Goal: Navigation & Orientation: Find specific page/section

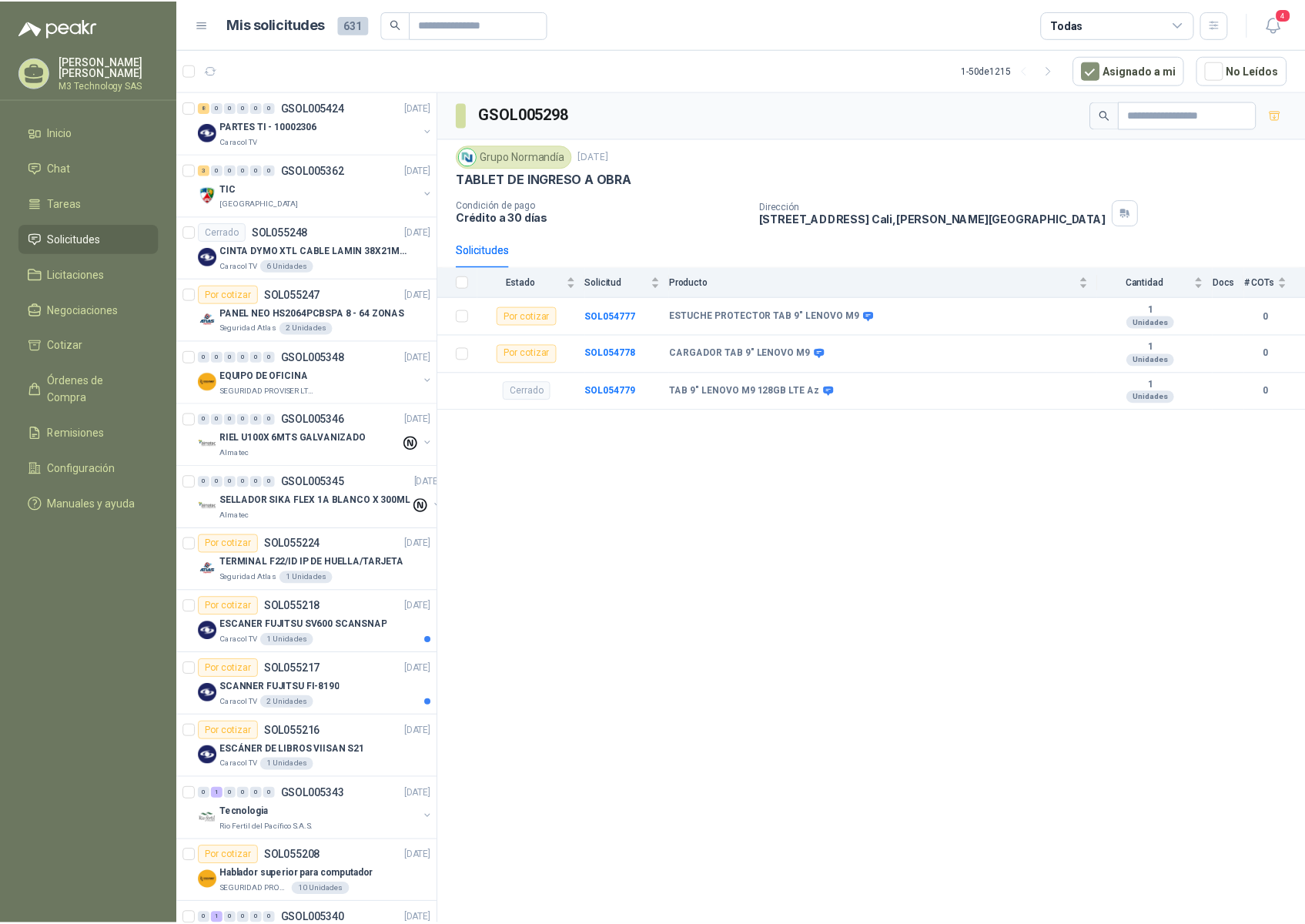
scroll to position [1062, 0]
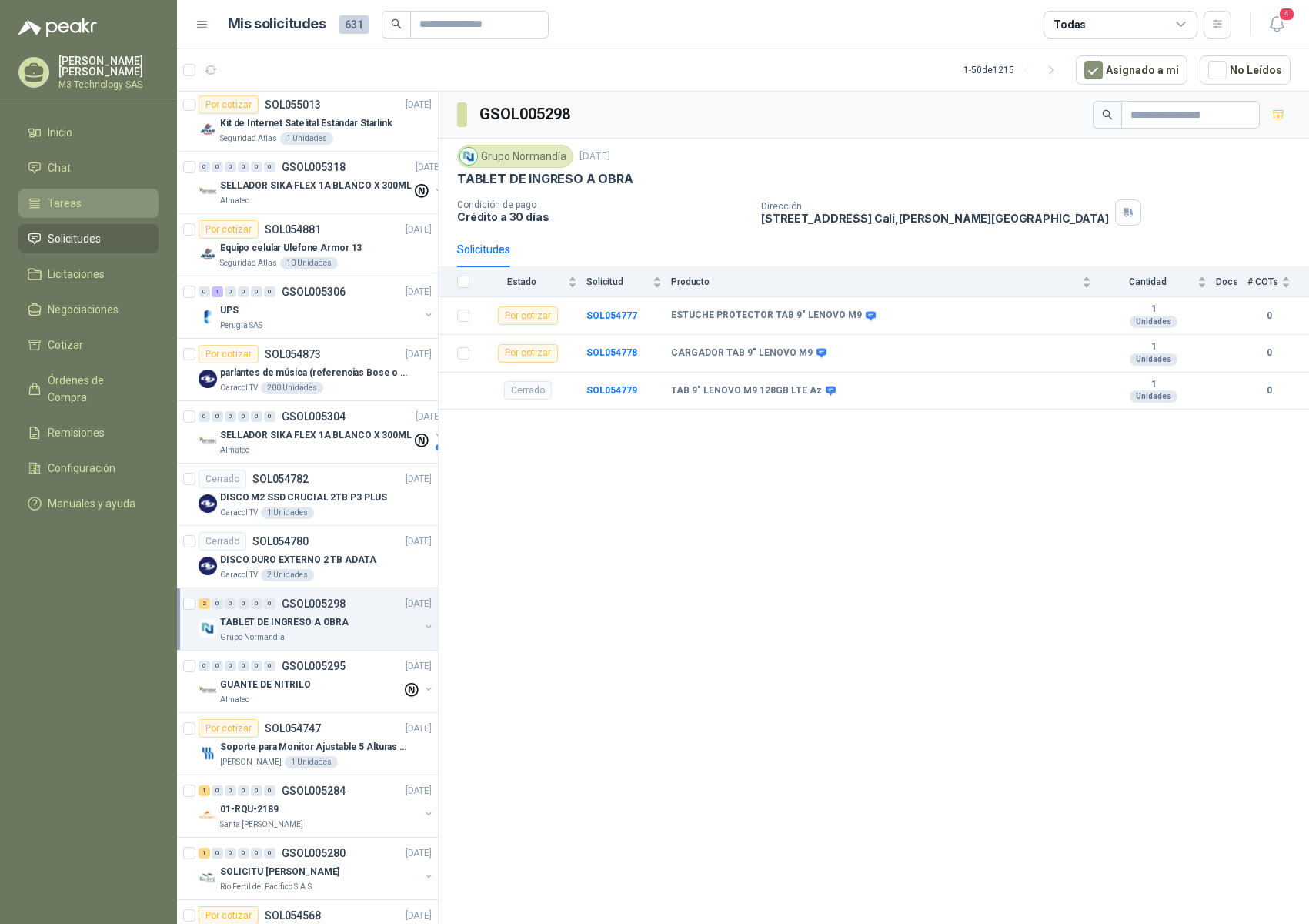
click at [70, 195] on span "Tareas" at bounding box center [64, 203] width 34 height 17
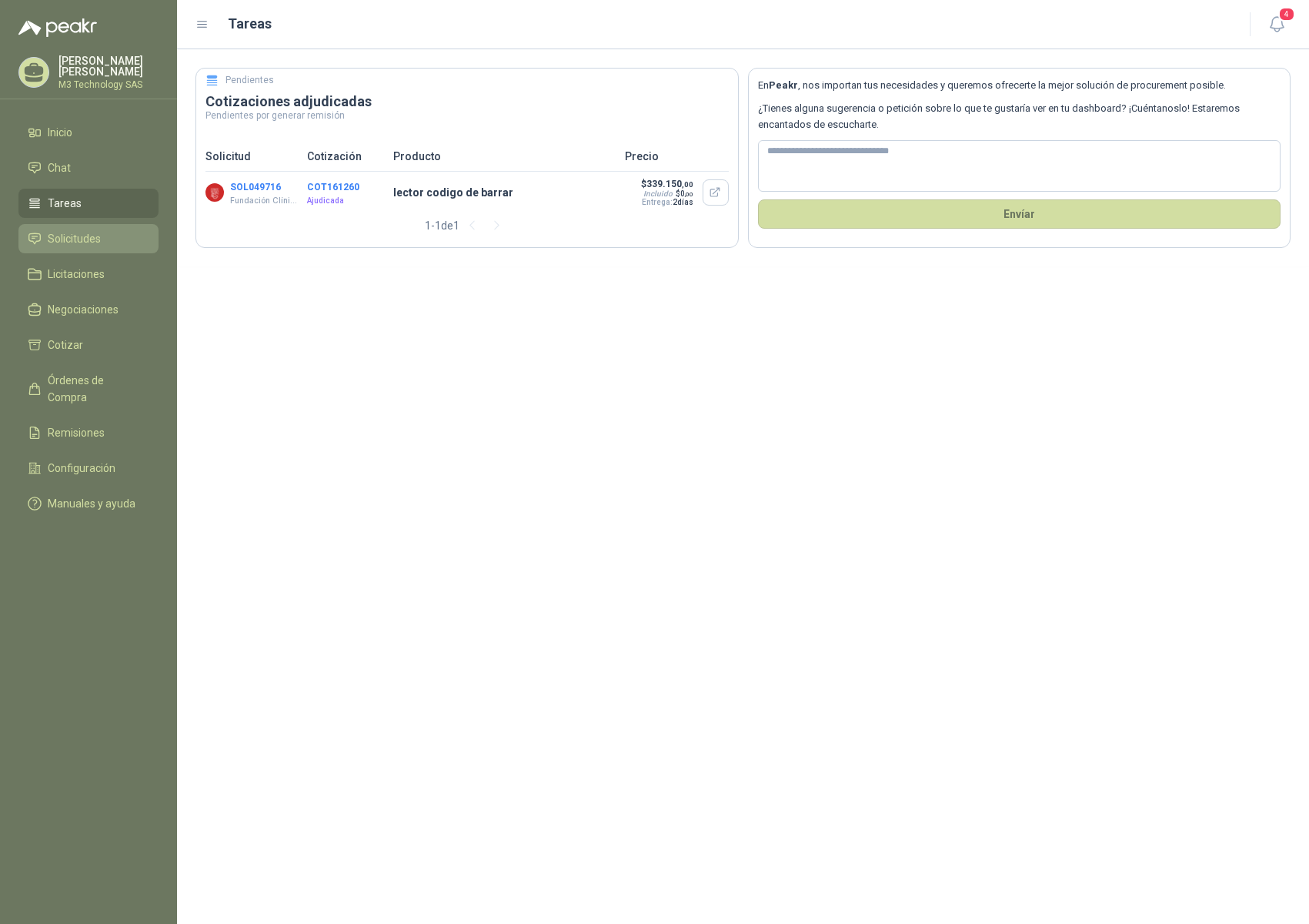
click at [102, 235] on li "Solicitudes" at bounding box center [88, 239] width 122 height 17
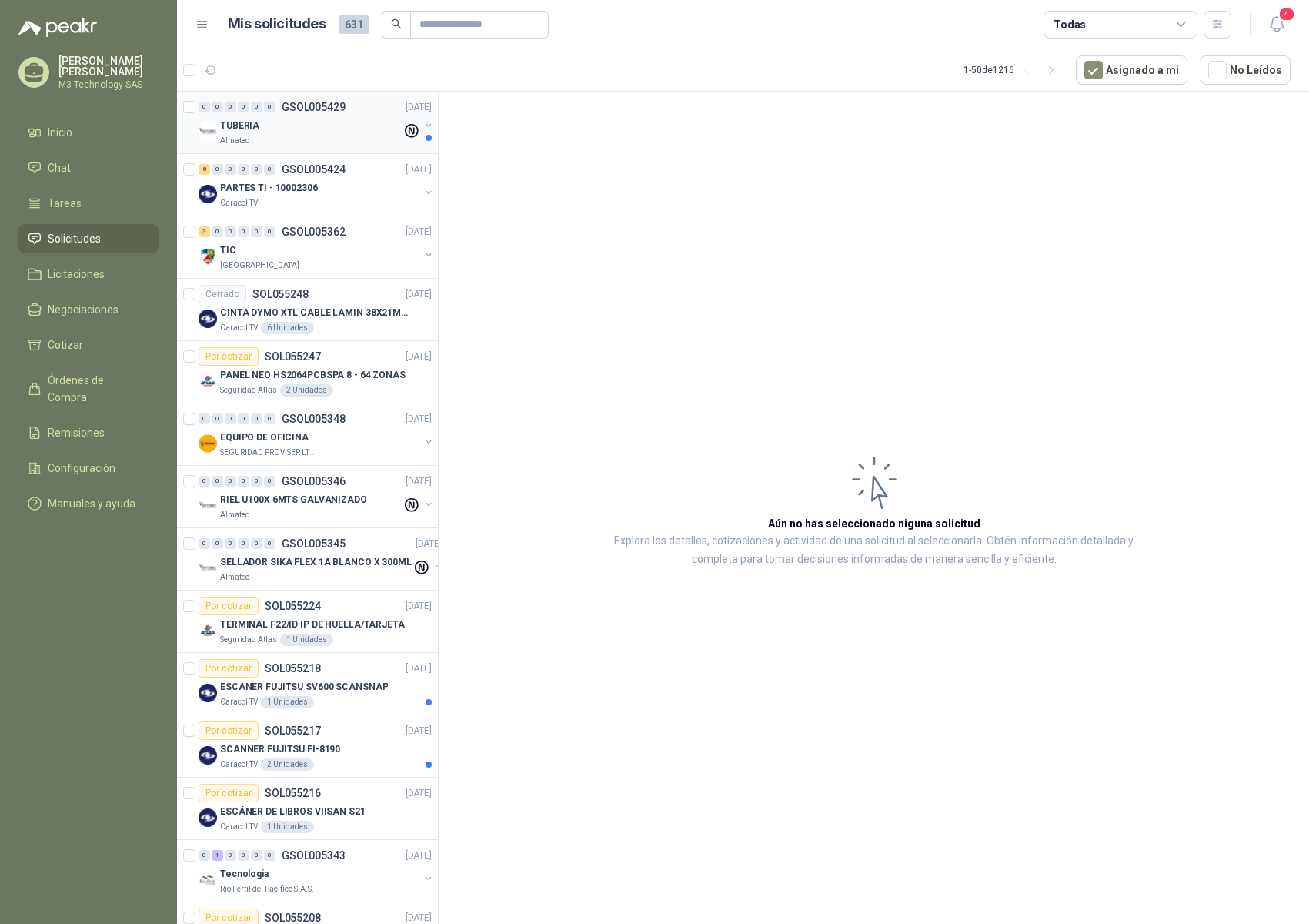
click at [346, 135] on div "Almatec" at bounding box center [311, 140] width 182 height 12
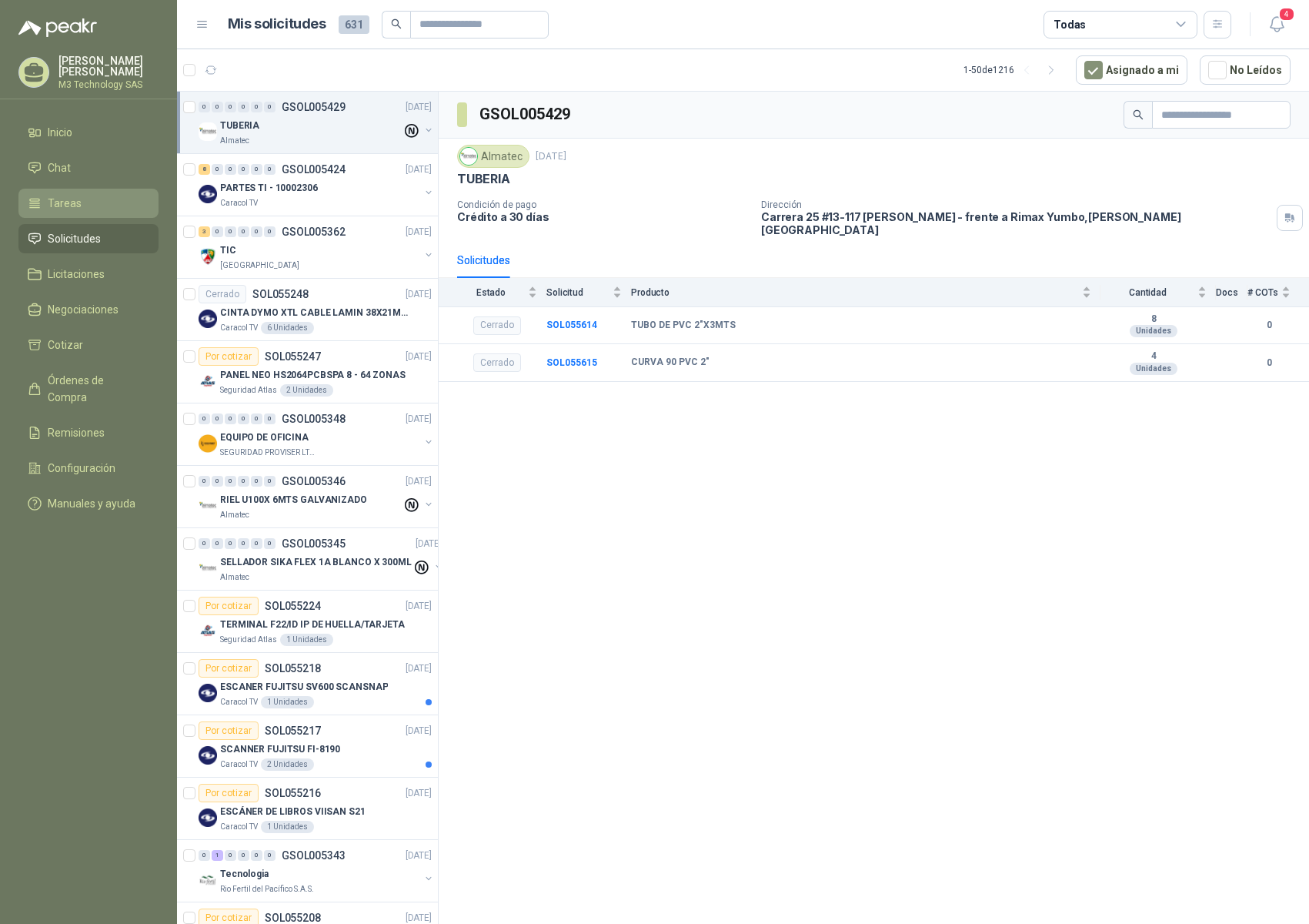
click at [75, 201] on span "Tareas" at bounding box center [64, 203] width 34 height 17
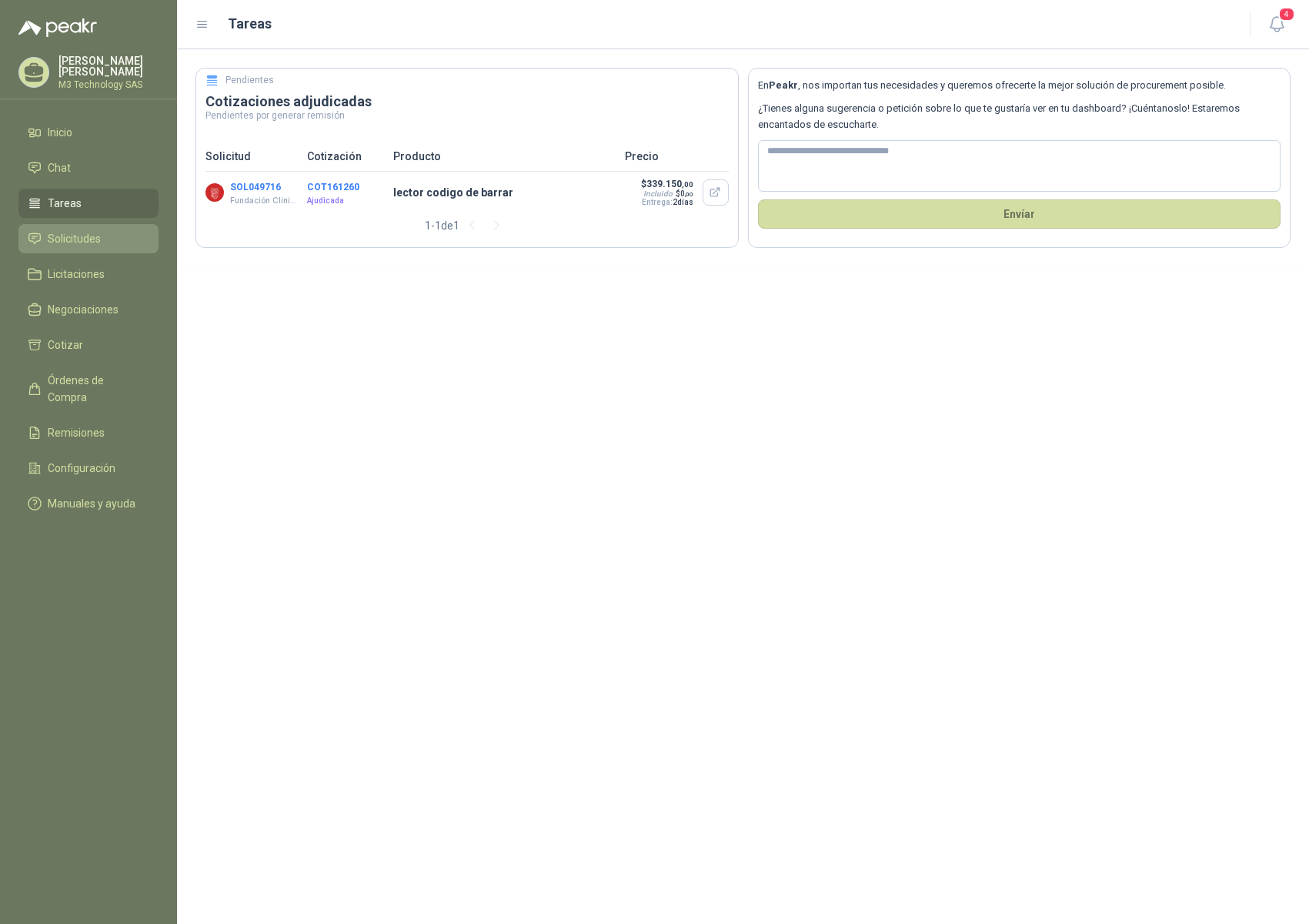
click at [98, 231] on span "Solicitudes" at bounding box center [74, 239] width 53 height 17
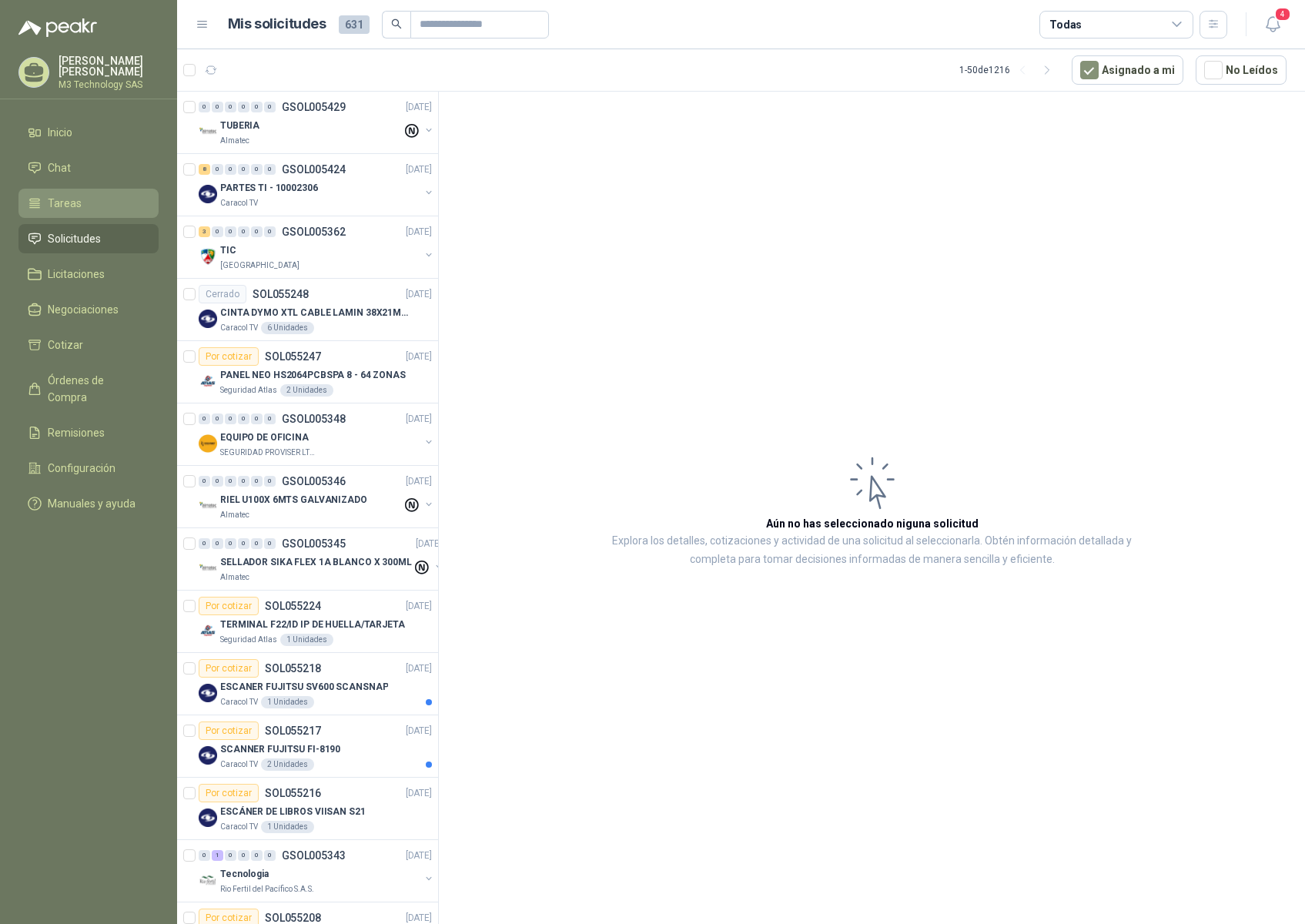
click at [69, 204] on span "Tareas" at bounding box center [64, 203] width 34 height 17
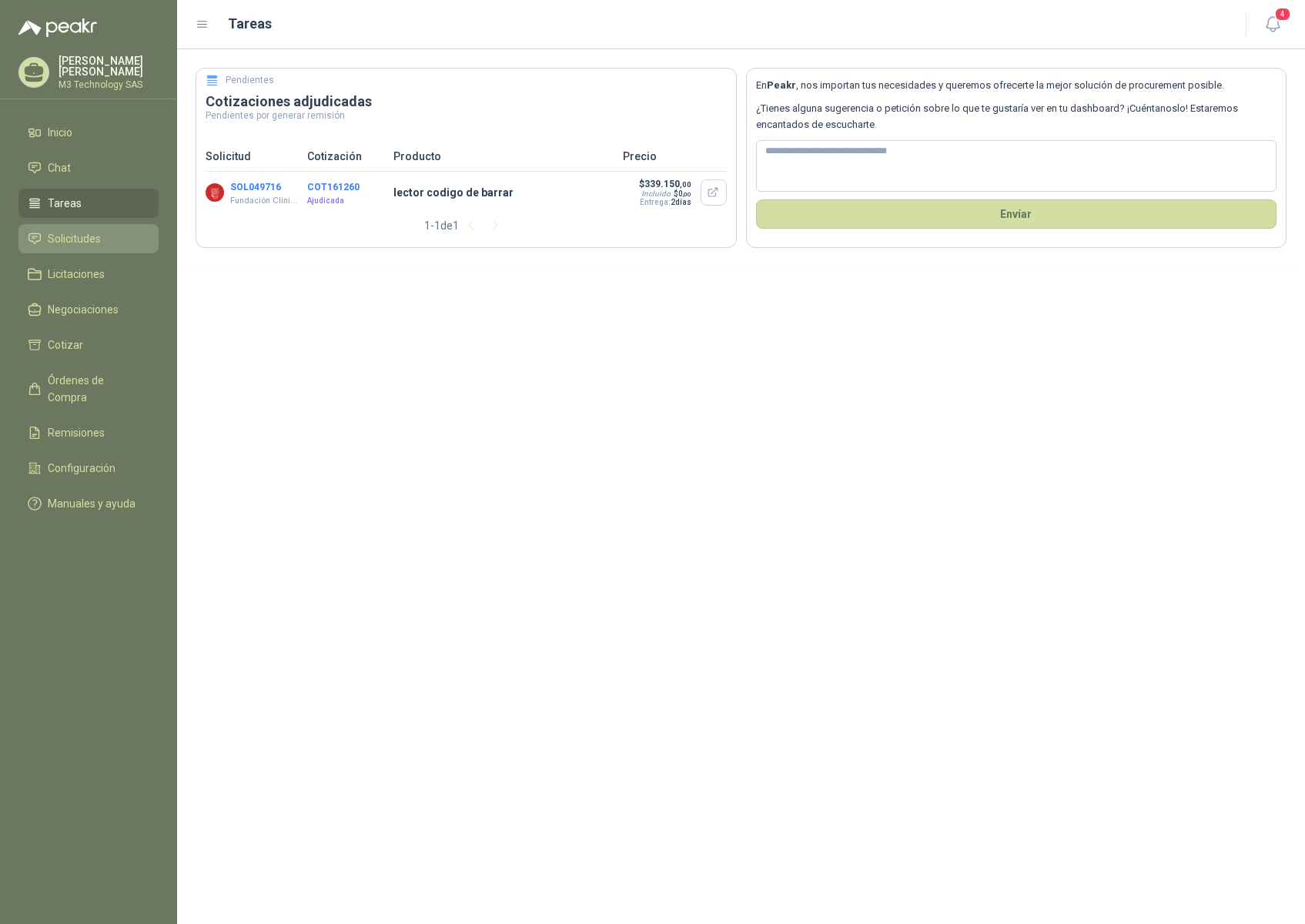
click at [70, 237] on span "Solicitudes" at bounding box center [74, 239] width 53 height 17
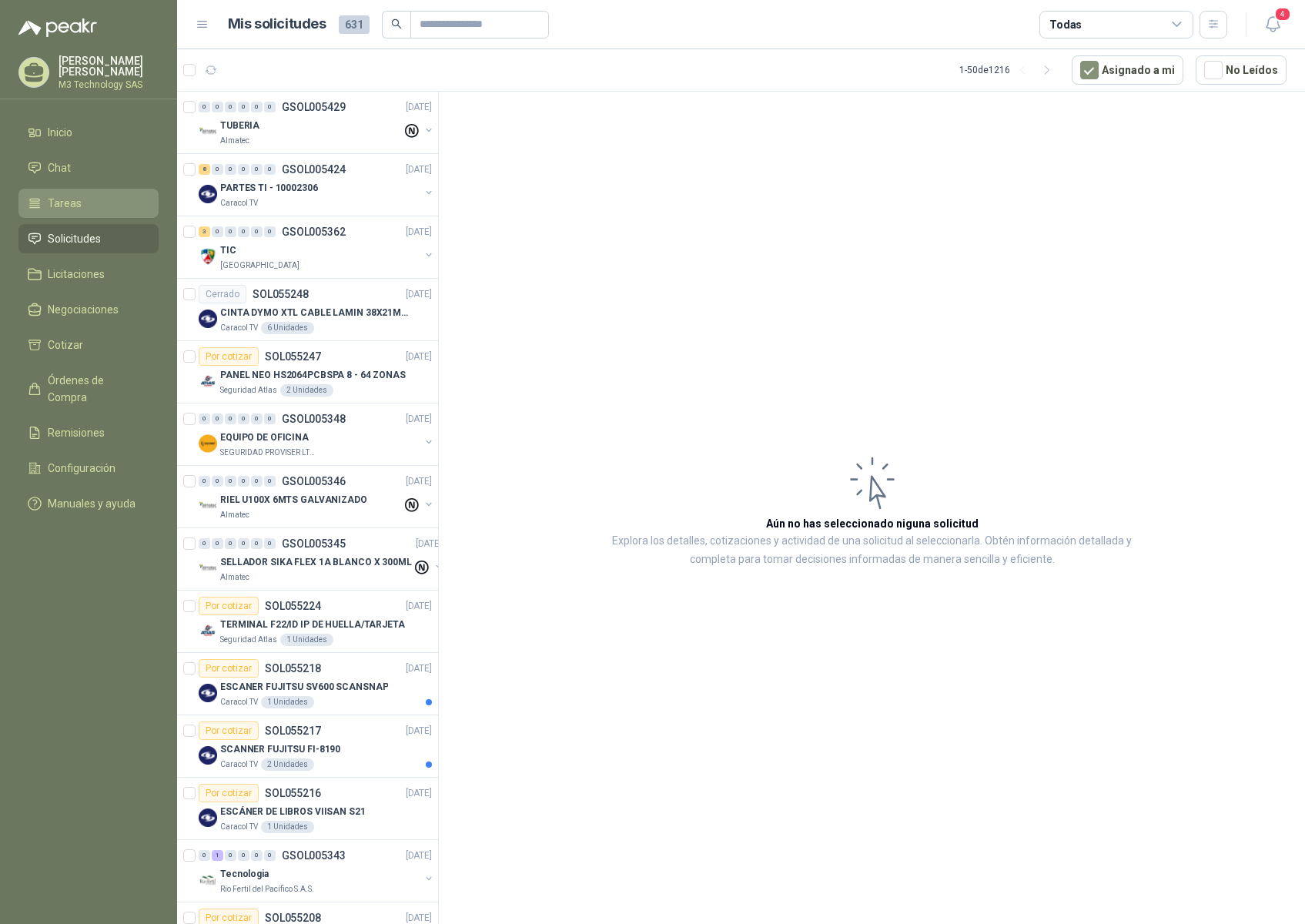
click at [78, 199] on span "Tareas" at bounding box center [64, 203] width 34 height 17
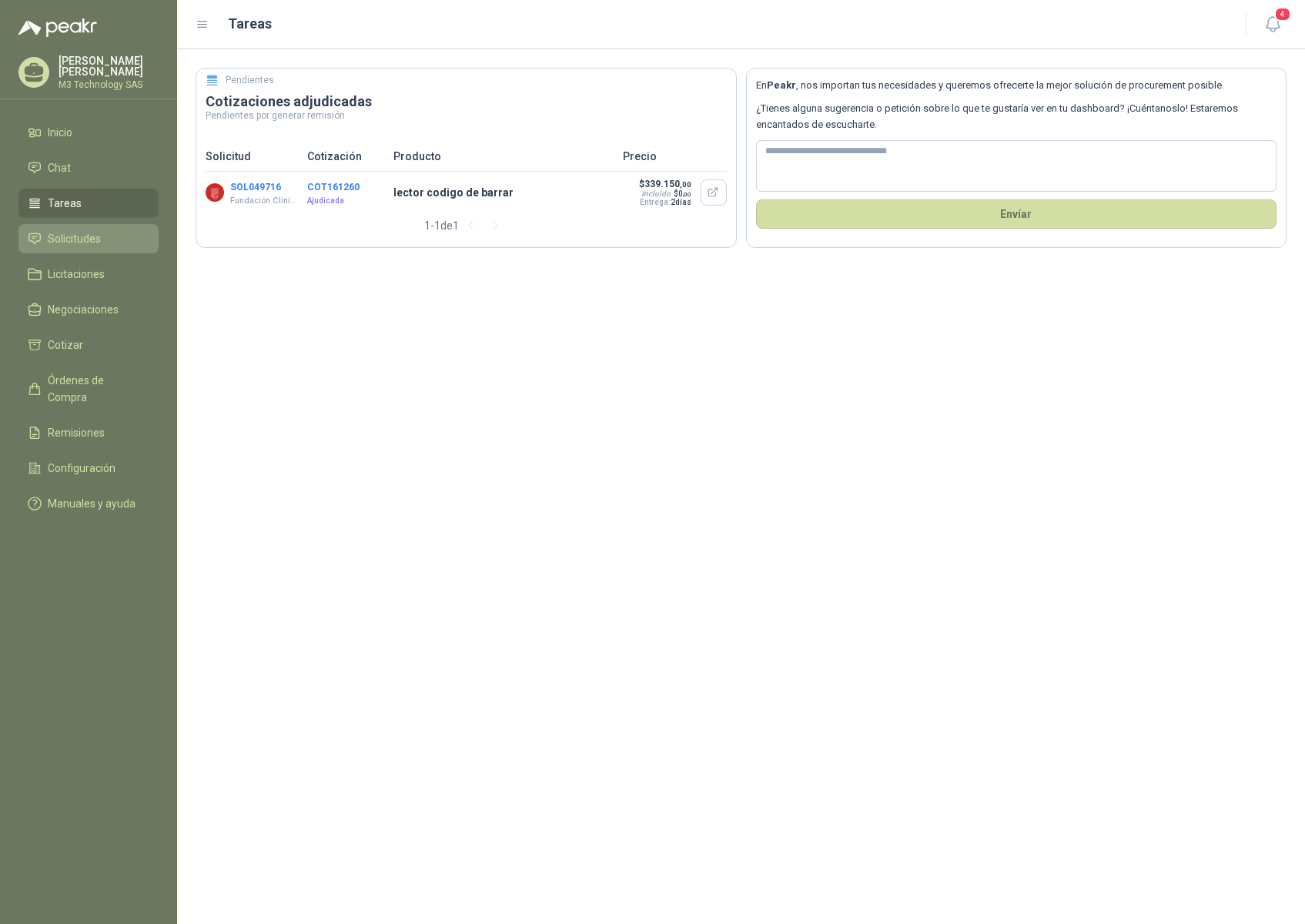
click at [81, 238] on span "Solicitudes" at bounding box center [74, 239] width 53 height 17
